Goal: Transaction & Acquisition: Purchase product/service

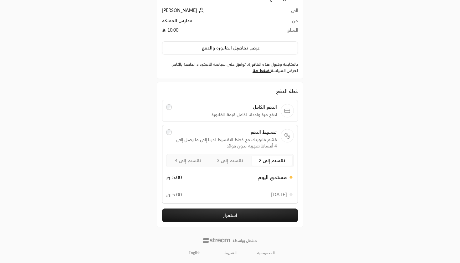
scroll to position [40, 0]
click at [236, 160] on span "تقسيم إلى 3" at bounding box center [230, 160] width 27 height 5
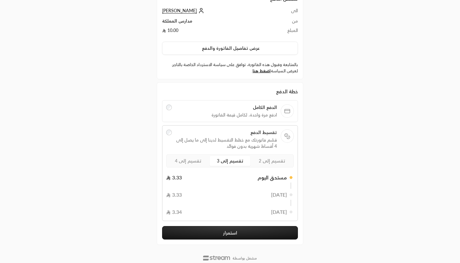
click at [213, 235] on button "استمرار" at bounding box center [230, 232] width 136 height 13
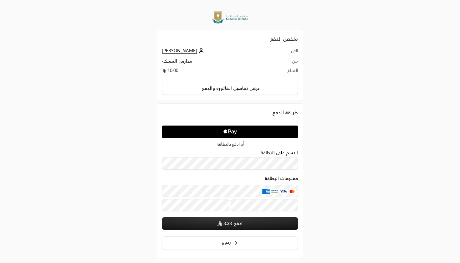
click at [229, 127] on icon "Apple Logo" at bounding box center [230, 131] width 64 height 11
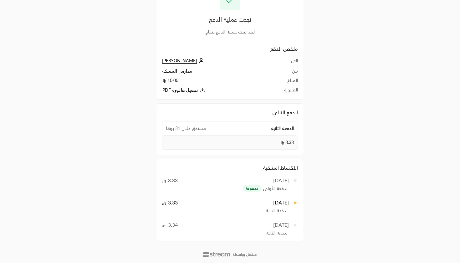
scroll to position [48, 0]
drag, startPoint x: 274, startPoint y: 112, endPoint x: 314, endPoint y: 114, distance: 40.1
click at [314, 114] on div "نجحت عملية الدفع لقد تمت عملية الدفع بنجاح ملخص الدفع الى [PERSON_NAME] من مدار…" at bounding box center [230, 107] width 230 height 311
drag, startPoint x: 266, startPoint y: 124, endPoint x: 295, endPoint y: 125, distance: 28.8
click at [296, 125] on div "الدفعة الثانية مستحق خلال 31 يومًا" at bounding box center [229, 128] width 135 height 14
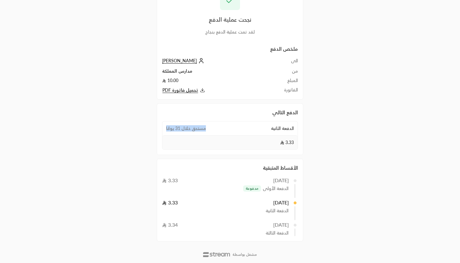
drag, startPoint x: 212, startPoint y: 127, endPoint x: 157, endPoint y: 127, distance: 55.1
click at [157, 127] on div "الدفع التالي الدفعة الثانية مستحق خلال 31 يومًا 3.33 الأقساط المتبقية [DATE] 3.…" at bounding box center [230, 171] width 153 height 142
drag, startPoint x: 270, startPoint y: 144, endPoint x: 304, endPoint y: 143, distance: 33.2
click at [304, 144] on div "الدفع التالي الدفعة الثانية مستحق خلال 31 يومًا 3.33 الأقساط المتبقية [DATE] 3.…" at bounding box center [230, 171] width 153 height 142
drag, startPoint x: 254, startPoint y: 187, endPoint x: 297, endPoint y: 188, distance: 42.9
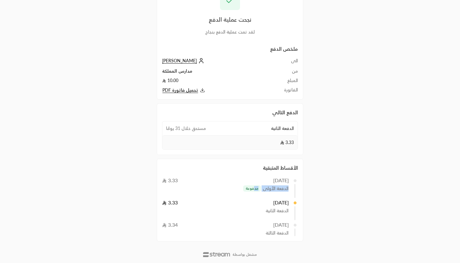
click at [297, 188] on div "[DATE] 3.33 الدفعة الأولى مدفوعة" at bounding box center [230, 184] width 136 height 15
drag, startPoint x: 255, startPoint y: 209, endPoint x: 300, endPoint y: 212, distance: 44.5
click at [300, 212] on div "الأقساط المتبقية [DATE] 3.33 الدفعة الأولى مدفوعة [DATE] 3.33 الدفعة الثانية [D…" at bounding box center [230, 200] width 147 height 83
drag, startPoint x: 270, startPoint y: 229, endPoint x: 315, endPoint y: 229, distance: 45.4
click at [316, 229] on div "نجحت عملية الدفع لقد تمت عملية الدفع بنجاح ملخص الدفع الى [PERSON_NAME] من مدار…" at bounding box center [230, 107] width 230 height 311
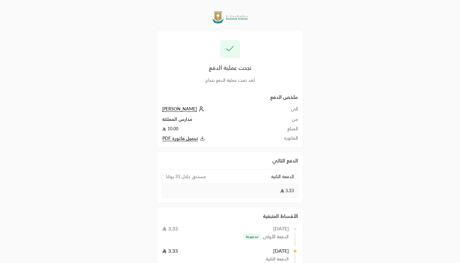
scroll to position [0, 0]
click at [170, 108] on span "[PERSON_NAME]" at bounding box center [179, 109] width 35 height 6
